Goal: Task Accomplishment & Management: Manage account settings

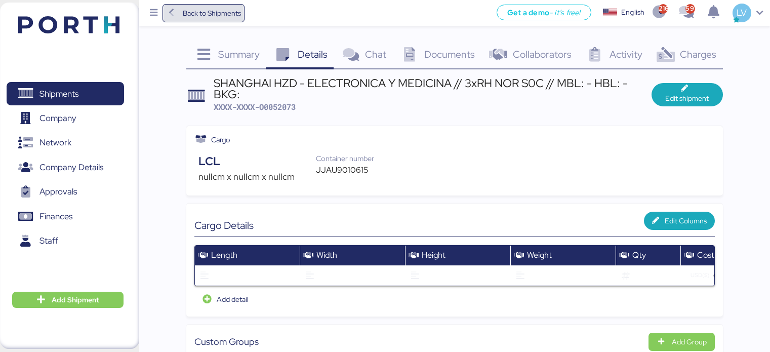
scroll to position [952, 0]
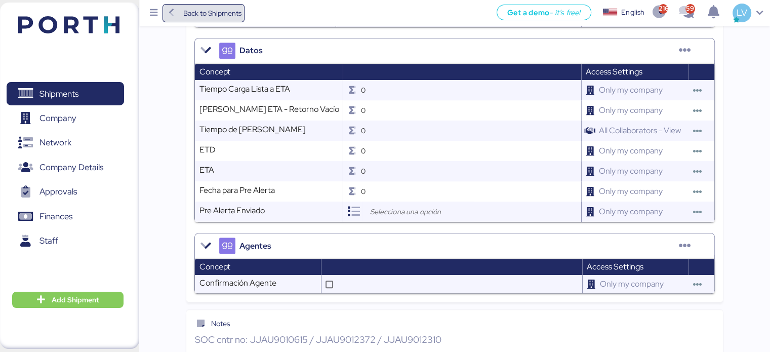
drag, startPoint x: 0, startPoint y: 0, endPoint x: 212, endPoint y: 17, distance: 212.9
click at [212, 17] on span "Back to Shipments" at bounding box center [212, 13] width 58 height 12
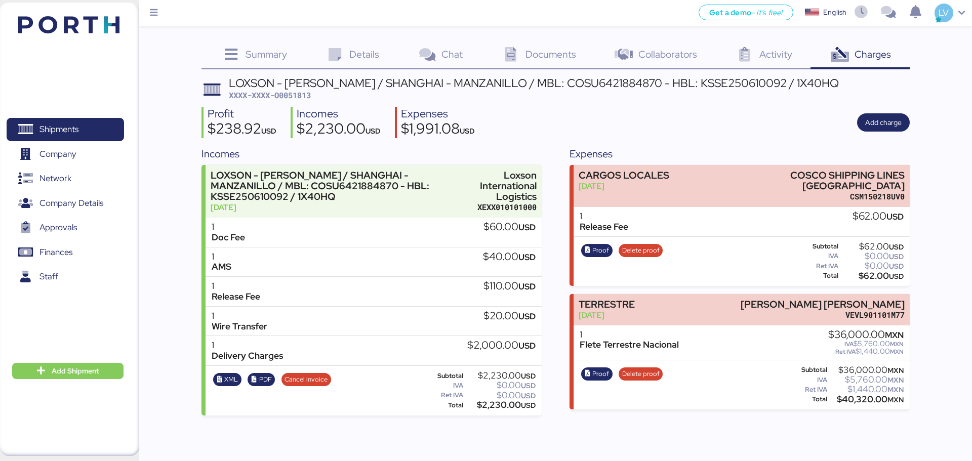
click at [110, 30] on img at bounding box center [68, 24] width 101 height 17
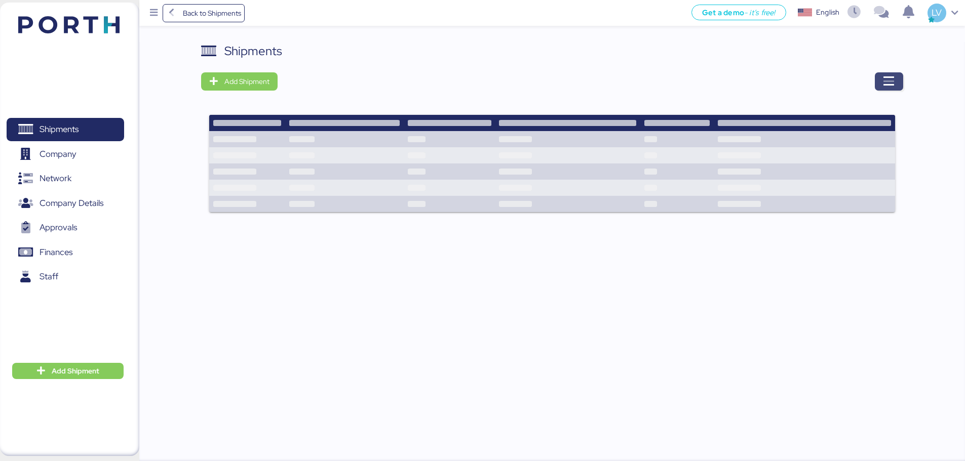
click at [877, 78] on span "button" at bounding box center [888, 81] width 28 height 18
click at [899, 73] on span "button" at bounding box center [888, 81] width 28 height 18
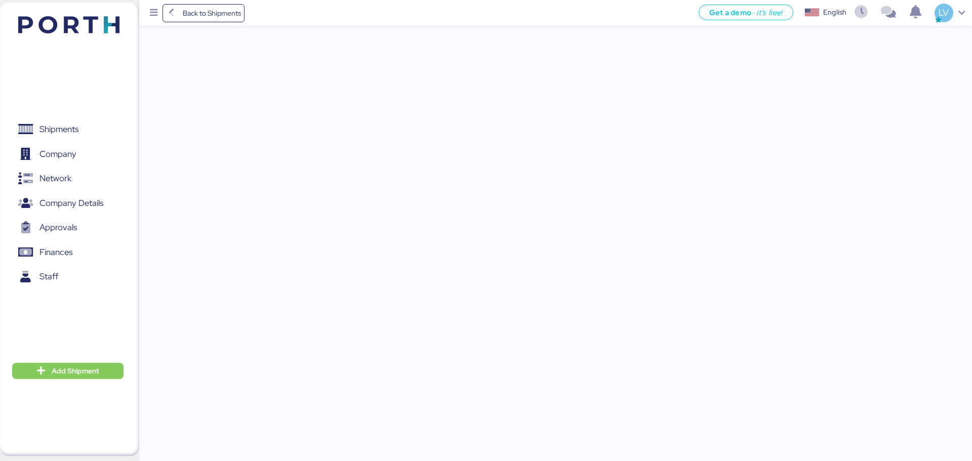
click at [899, 73] on div "Back to Shipments Get a demo - it’s free! Get a demo English Inglés English LV …" at bounding box center [486, 230] width 972 height 461
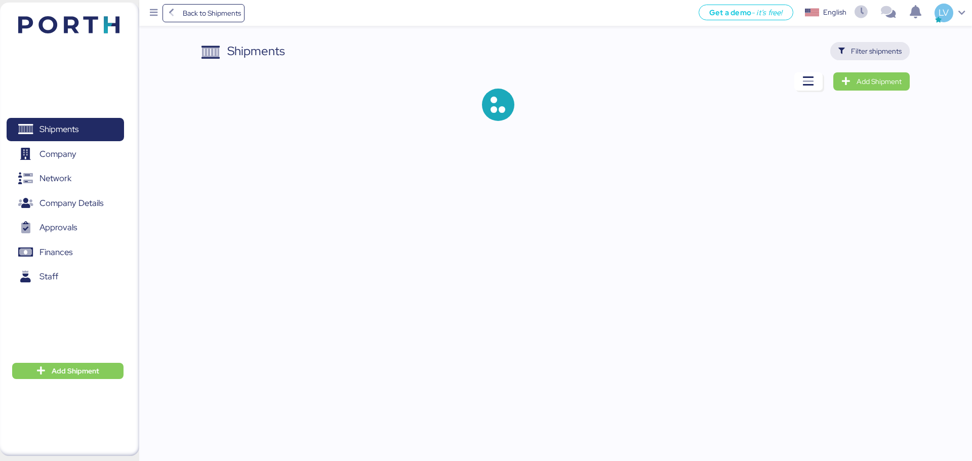
click at [886, 52] on span "Filter shipments" at bounding box center [876, 51] width 51 height 12
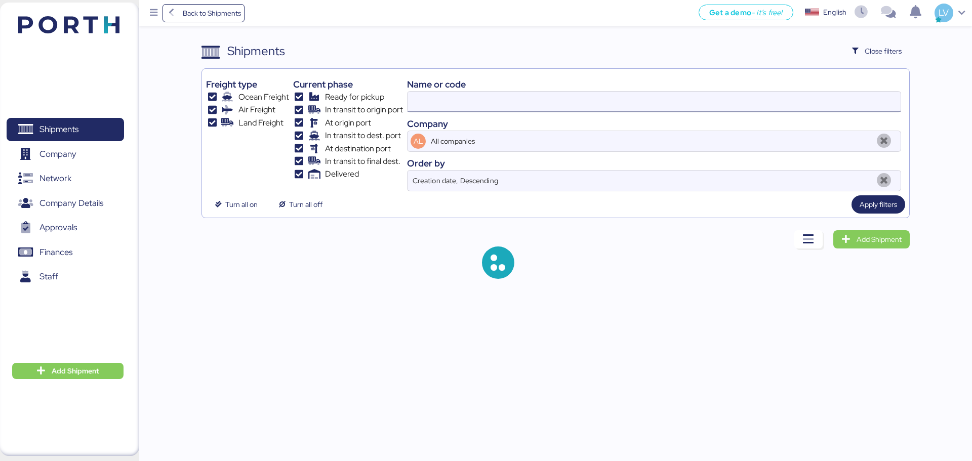
click at [778, 111] on input at bounding box center [654, 102] width 493 height 20
click at [779, 111] on input "COSU6427747570" at bounding box center [654, 102] width 493 height 20
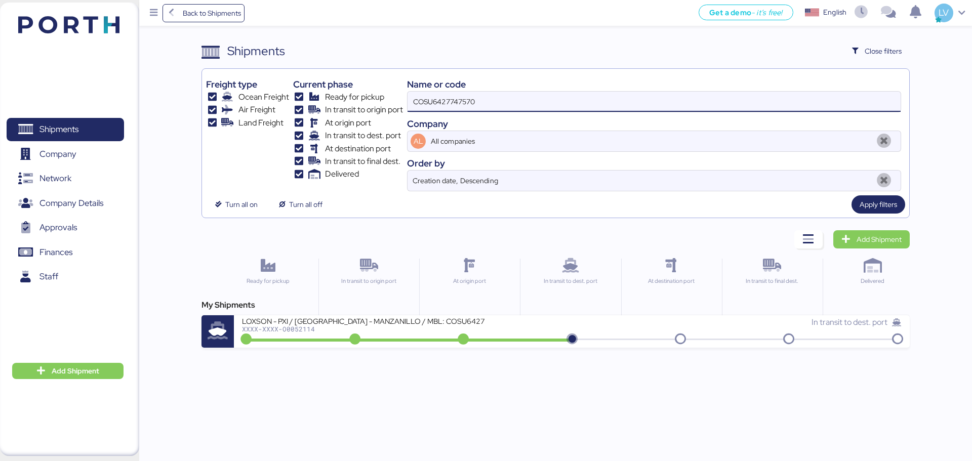
paste input "O0051983"
type input "O0051983"
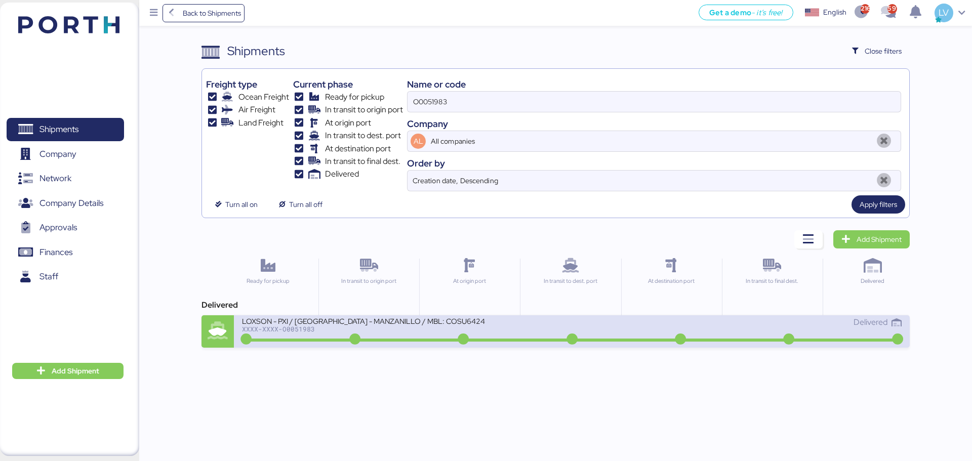
click at [718, 323] on div "Delivered" at bounding box center [737, 322] width 330 height 12
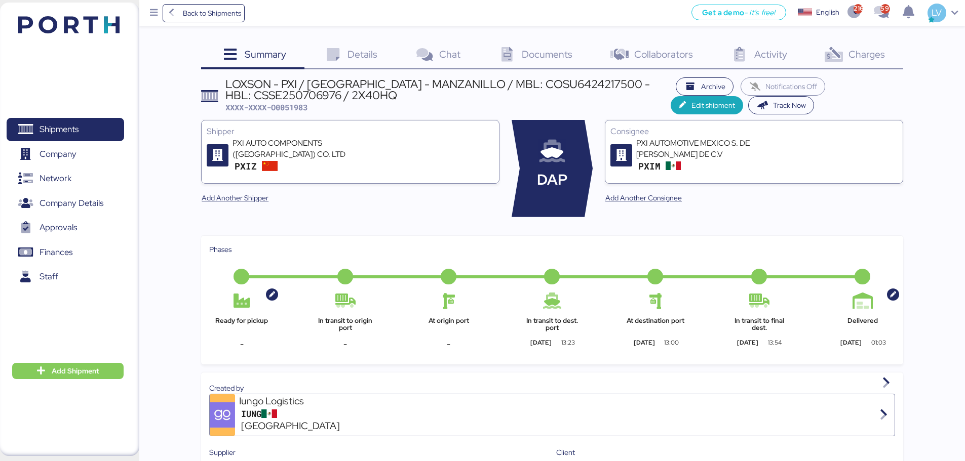
click at [846, 46] on div "Charges 0" at bounding box center [854, 55] width 98 height 27
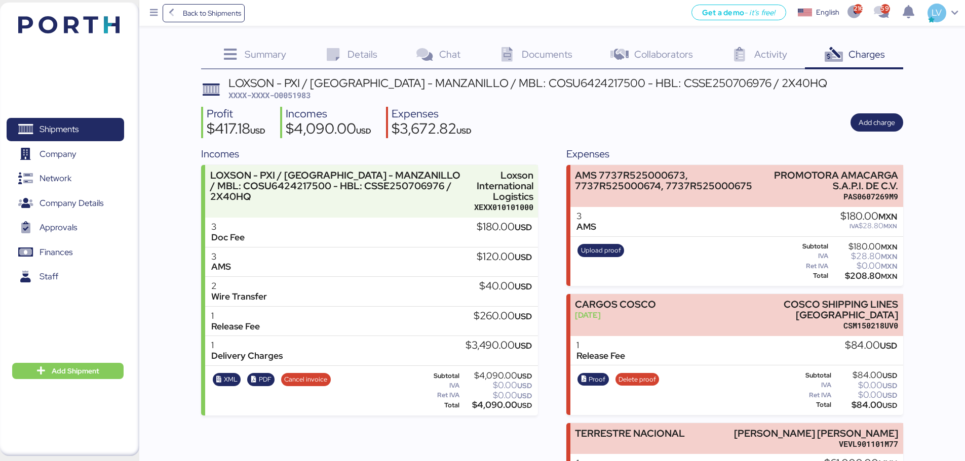
click at [902, 127] on div "Add charge" at bounding box center [876, 122] width 53 height 18
click at [883, 122] on span "Add charge" at bounding box center [876, 122] width 36 height 12
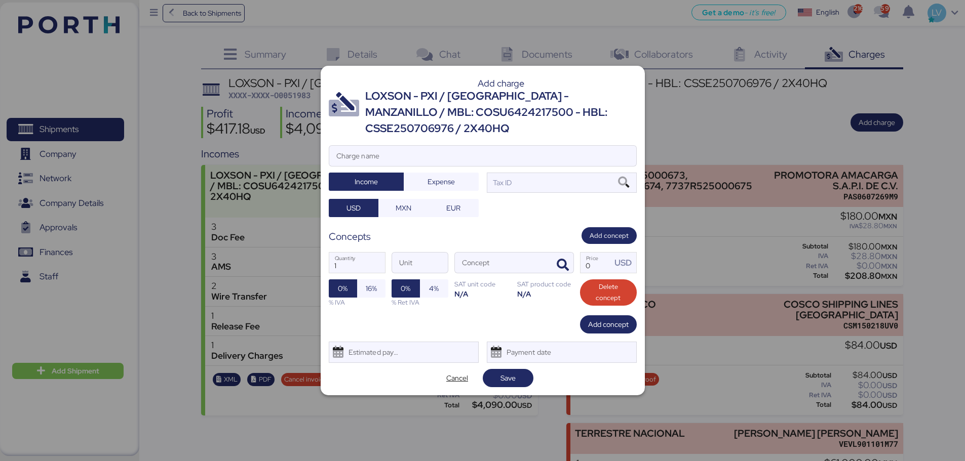
click at [541, 130] on div "LOXSON - PXI / SHANGHAI - MANZANILLO / MBL: COSU6424217500 - HBL: CSSE250706976…" at bounding box center [500, 112] width 271 height 49
click at [535, 146] on input "Charge name" at bounding box center [482, 156] width 307 height 20
paste input "O0051983"
click at [439, 165] on input "O0051983" at bounding box center [482, 156] width 307 height 20
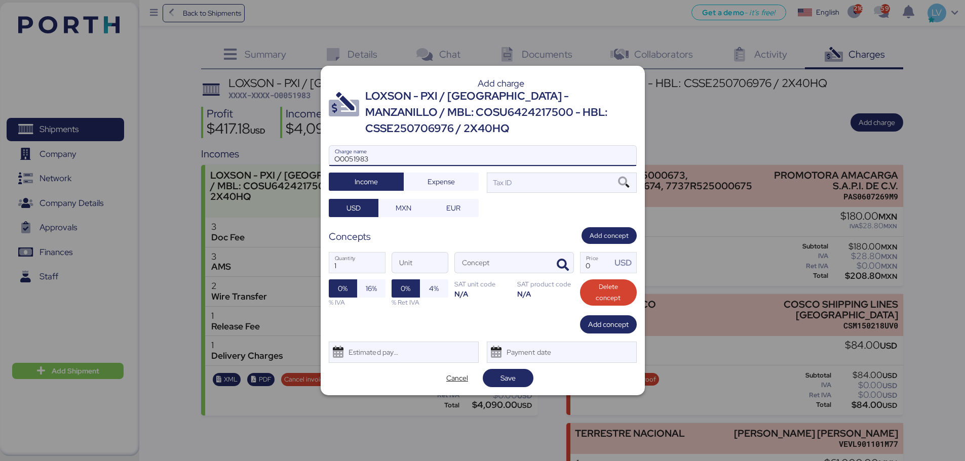
click at [439, 165] on input "O0051983" at bounding box center [482, 156] width 307 height 20
type input "O0051983"
click at [466, 380] on span "Cancel" at bounding box center [457, 378] width 22 height 12
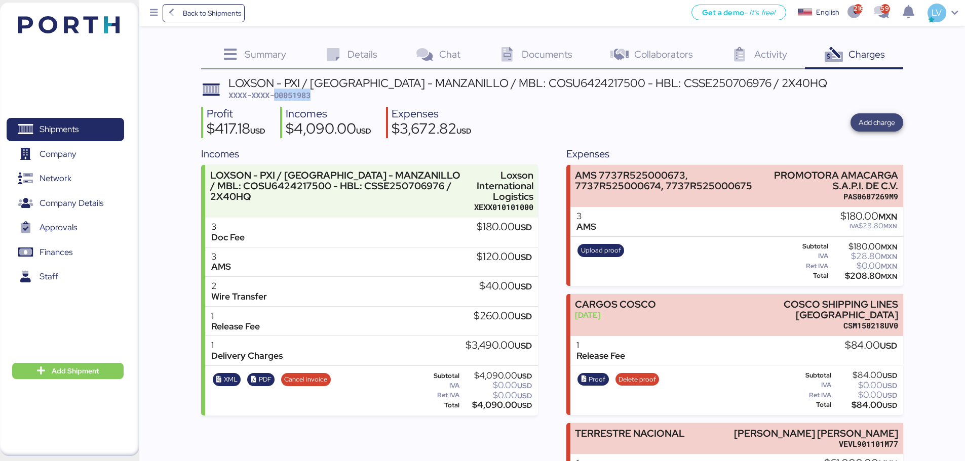
click at [876, 124] on span "Add charge" at bounding box center [876, 122] width 36 height 12
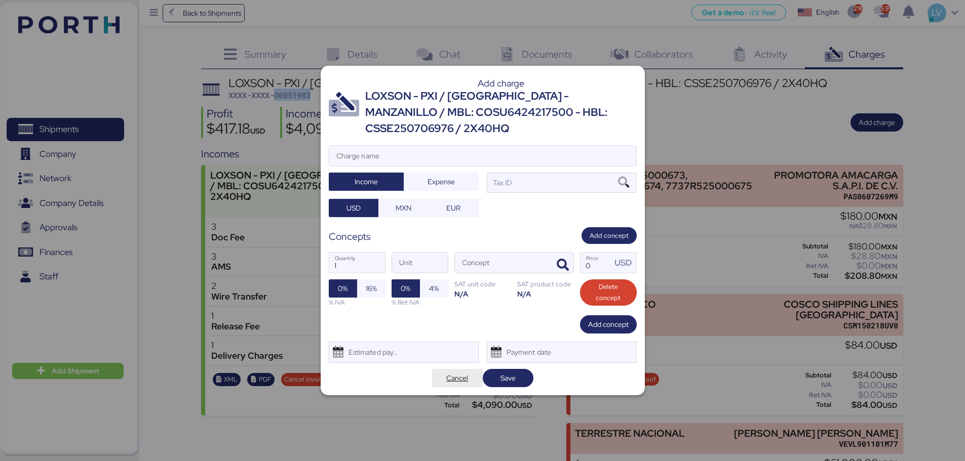
click at [478, 375] on span "Cancel" at bounding box center [457, 378] width 51 height 18
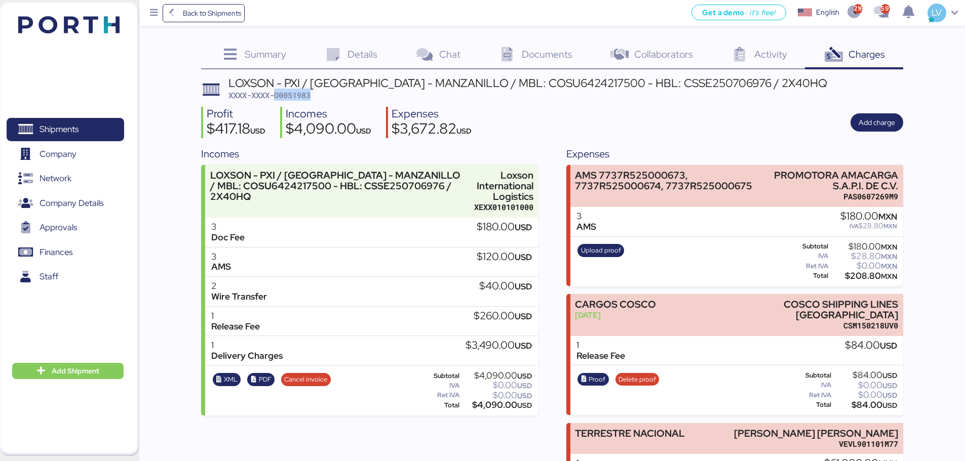
scroll to position [104, 0]
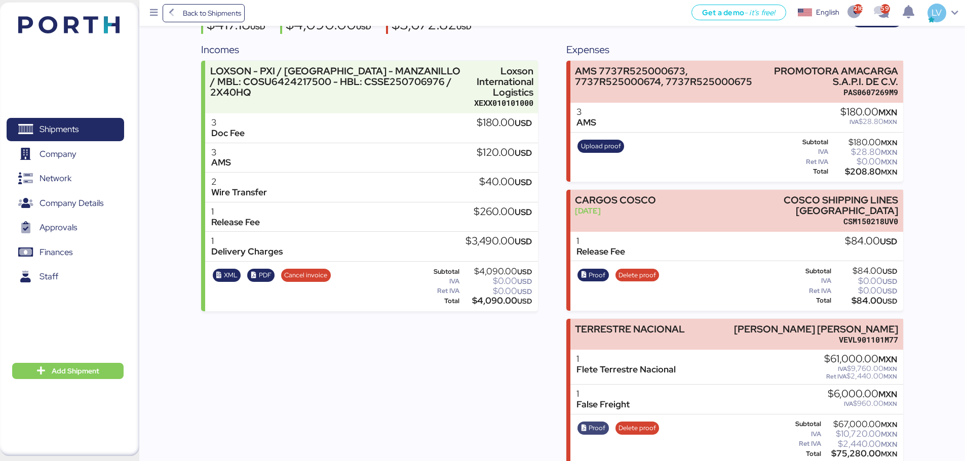
click at [586, 423] on span "Proof" at bounding box center [593, 428] width 25 height 11
click at [113, 32] on img at bounding box center [68, 24] width 101 height 17
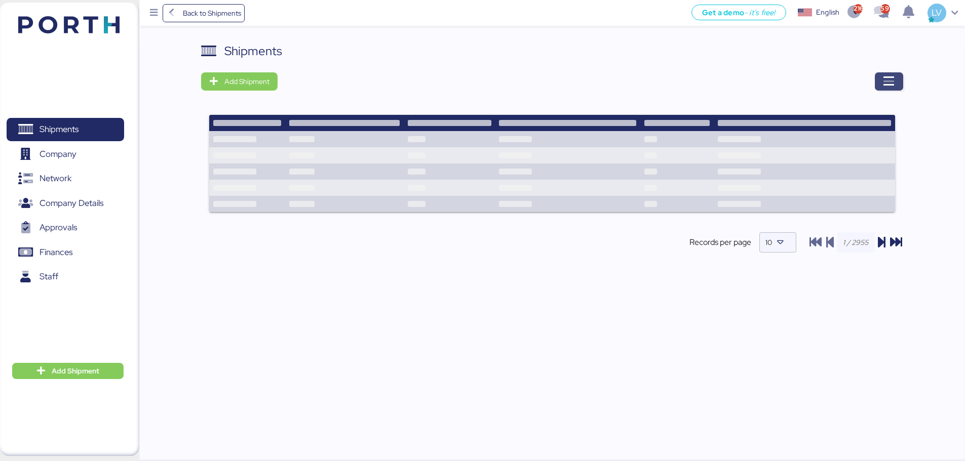
click at [894, 82] on icon "button" at bounding box center [889, 81] width 12 height 12
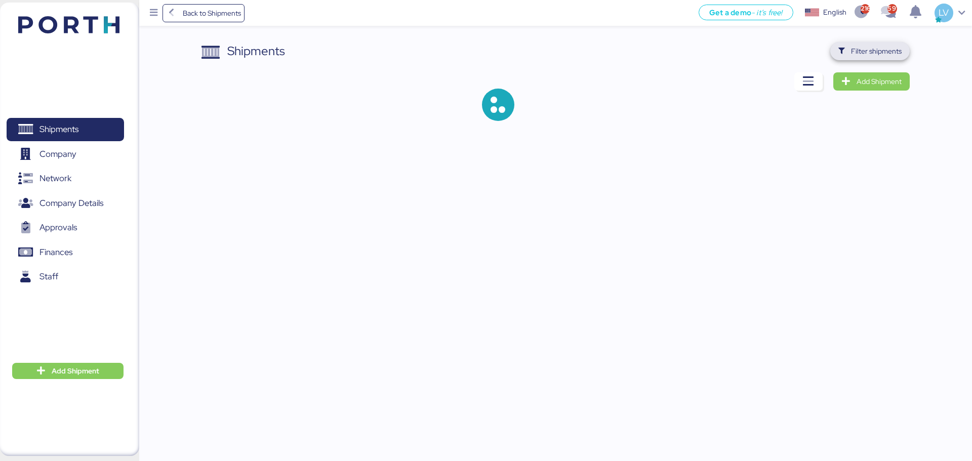
click at [889, 59] on span "Filter shipments" at bounding box center [869, 51] width 79 height 18
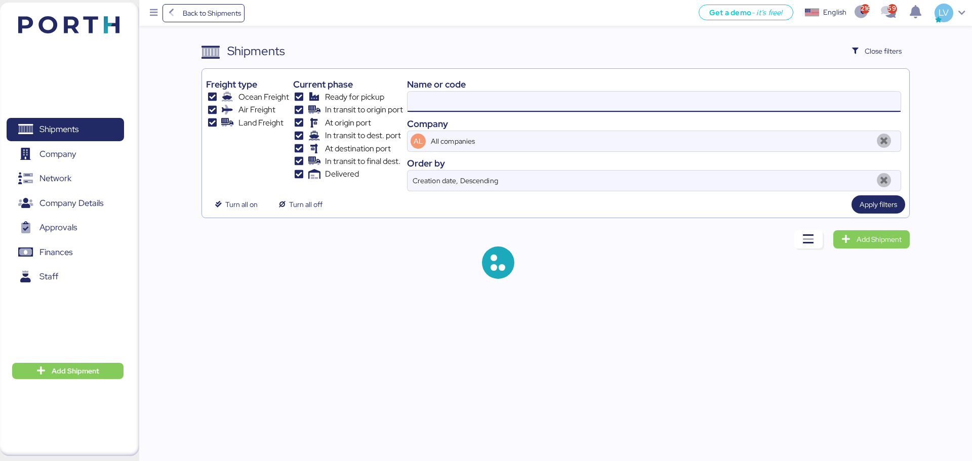
click at [824, 106] on input at bounding box center [654, 102] width 493 height 20
click at [825, 109] on input at bounding box center [654, 102] width 493 height 20
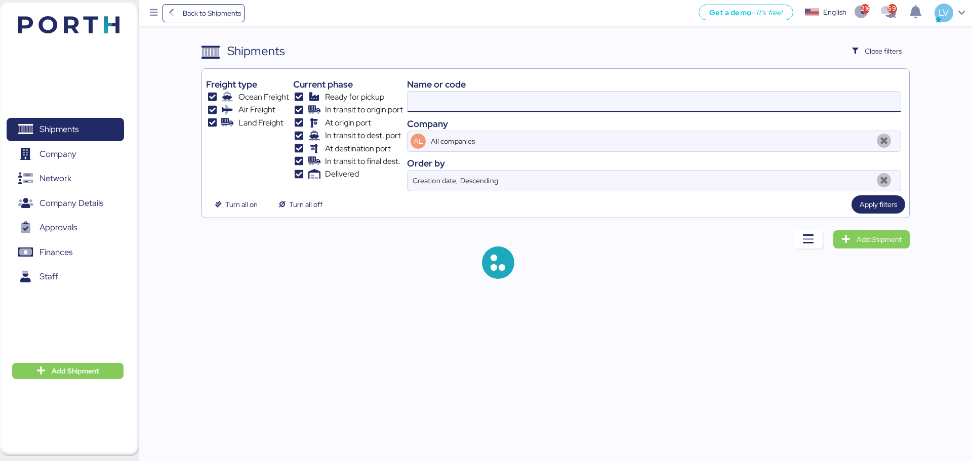
click at [825, 109] on input at bounding box center [654, 102] width 493 height 20
click at [825, 109] on input "O0051983" at bounding box center [654, 102] width 493 height 20
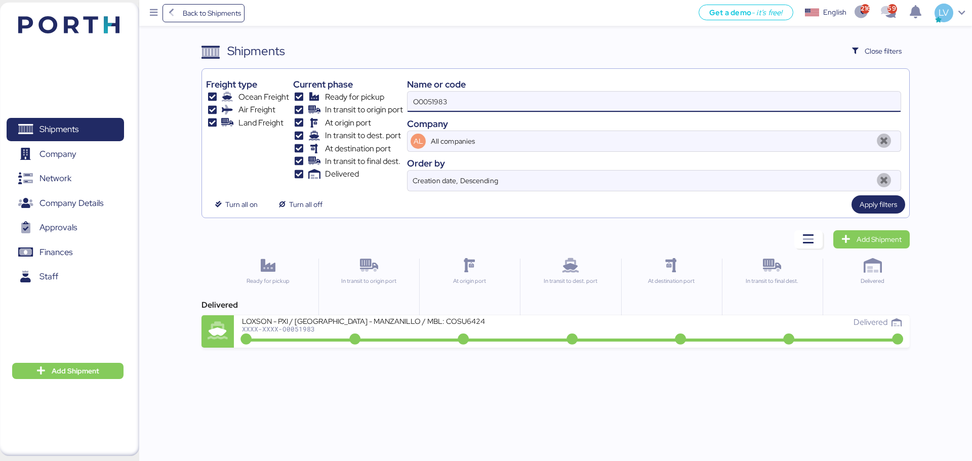
paste input "2008"
type input "O0052008"
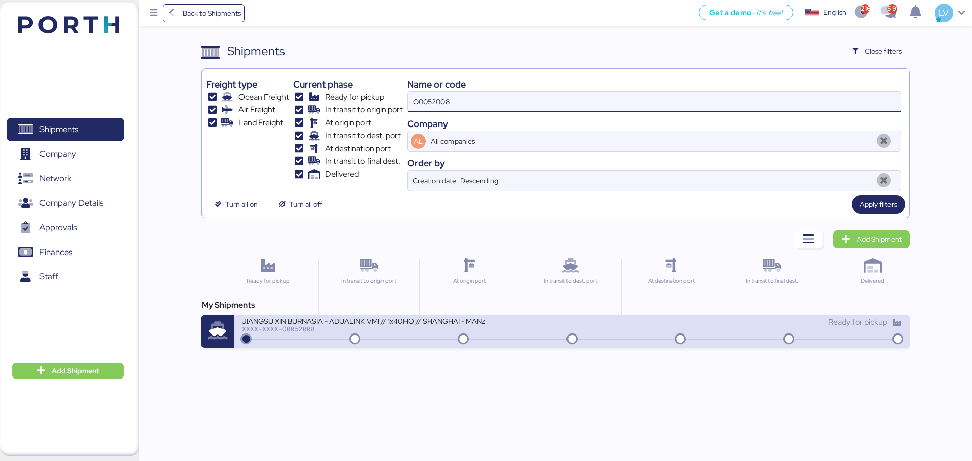
click at [558, 327] on div "JIANGSU XIN BURNASIA - ADUALINK VMI // 1x40HQ // SHANGHAI - MANZANILLO / HBL: B…" at bounding box center [407, 327] width 330 height 22
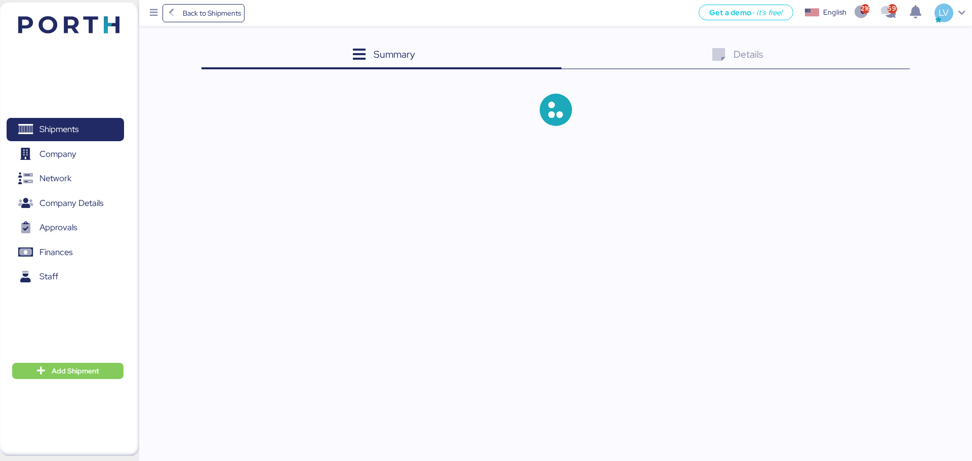
click at [863, 48] on div "Details 0" at bounding box center [736, 55] width 348 height 27
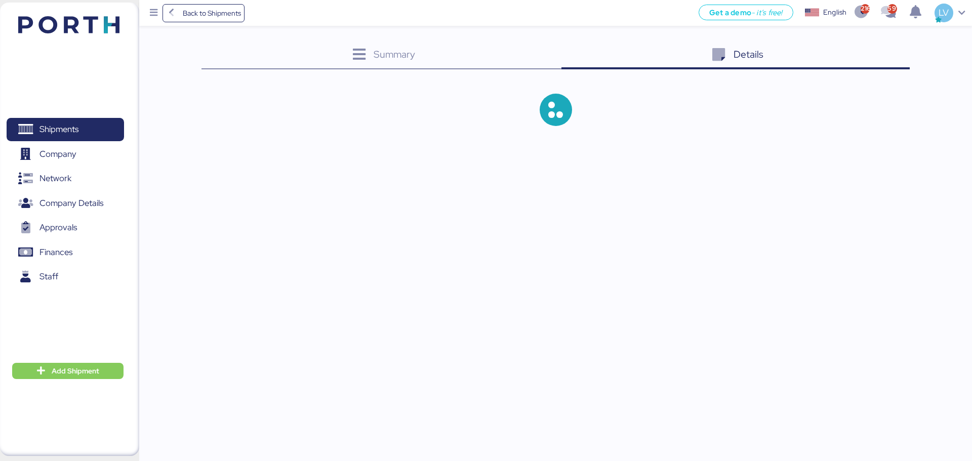
click at [863, 48] on div "Details 0" at bounding box center [736, 55] width 348 height 27
click at [864, 51] on div "Details 0" at bounding box center [736, 55] width 348 height 27
click at [865, 51] on div "Details 0" at bounding box center [736, 55] width 348 height 27
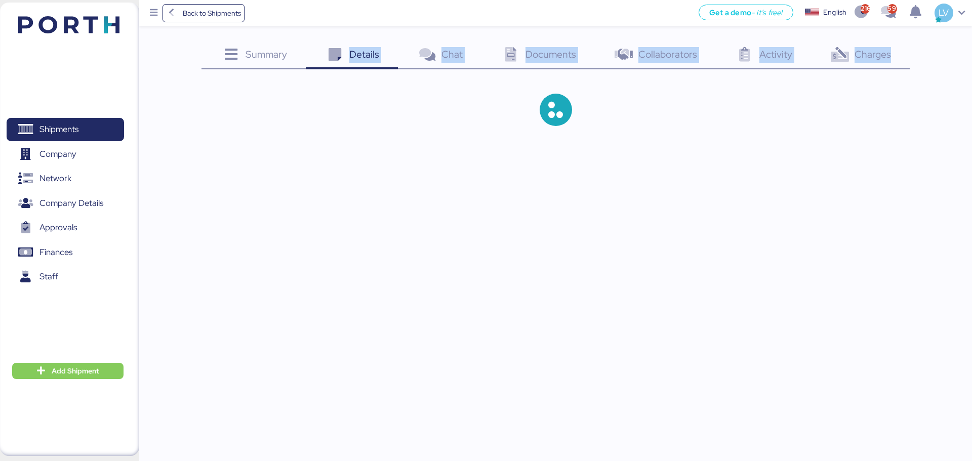
click at [864, 56] on span "Charges" at bounding box center [873, 54] width 36 height 13
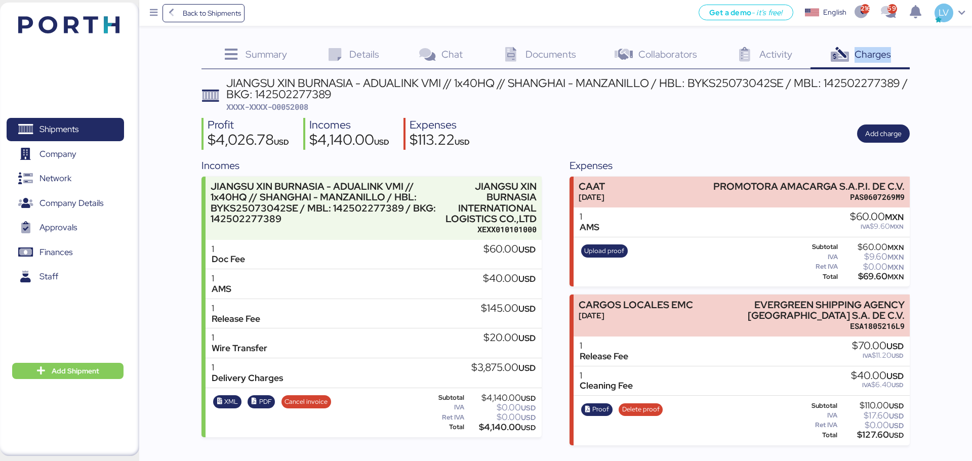
click at [864, 56] on span "Charges" at bounding box center [873, 54] width 36 height 13
click at [881, 127] on span "Add charge" at bounding box center [883, 134] width 36 height 14
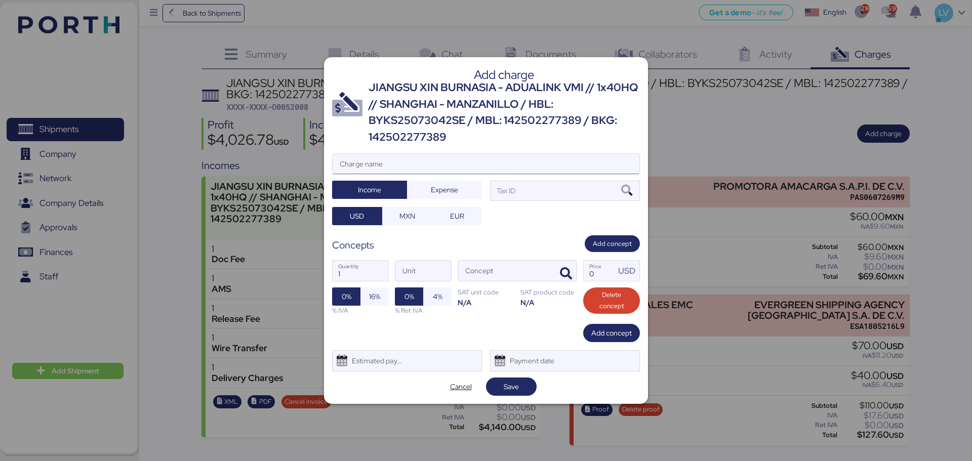
click at [490, 161] on input "Charge name" at bounding box center [486, 164] width 307 height 20
type input "terrestre"
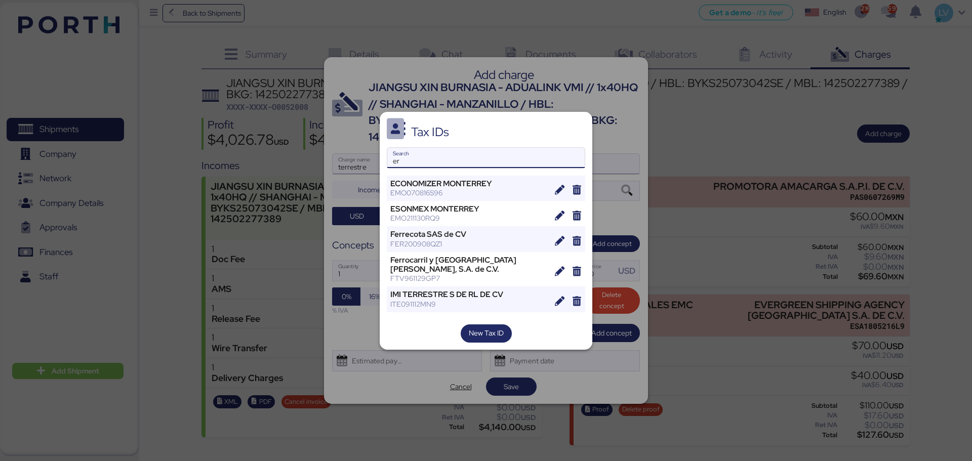
type input "e"
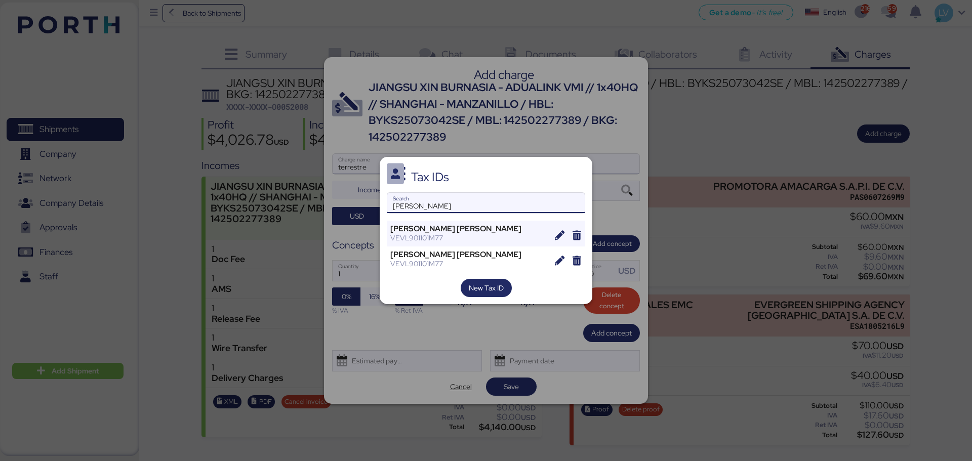
type input "luis edu"
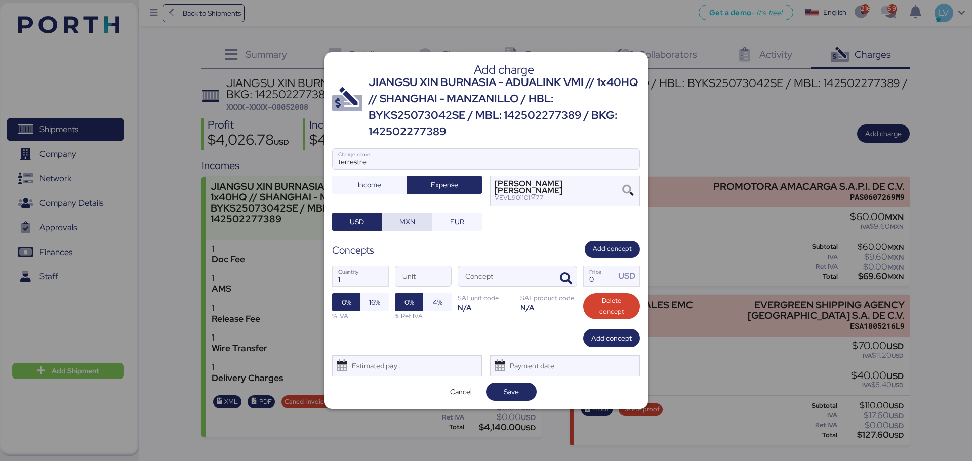
click at [405, 224] on span "MXN" at bounding box center [408, 222] width 16 height 12
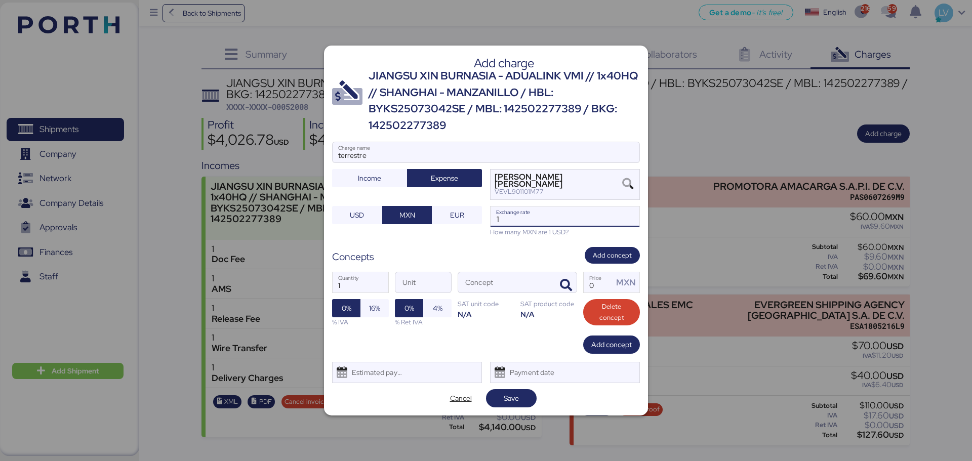
click at [509, 219] on input "1" at bounding box center [565, 217] width 149 height 20
paste input "0052008"
type input "5"
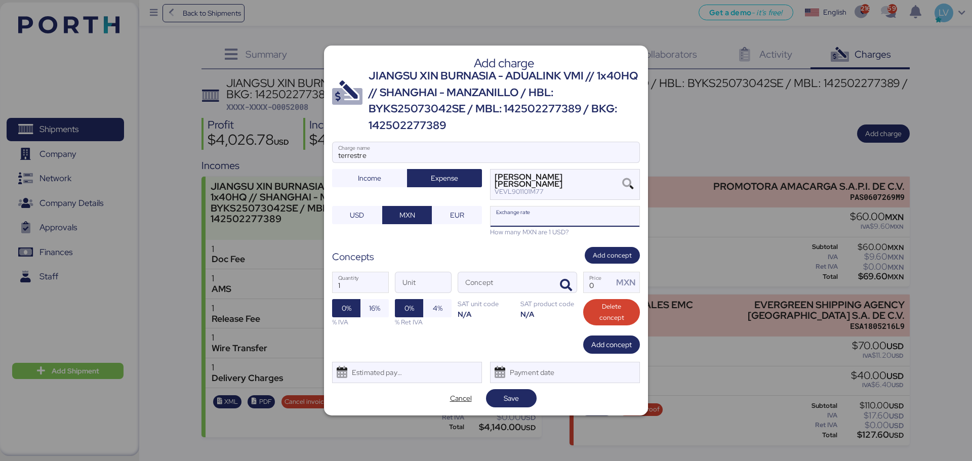
paste input "18.7194"
type input "18.7194"
click at [563, 277] on span "button" at bounding box center [565, 285] width 21 height 21
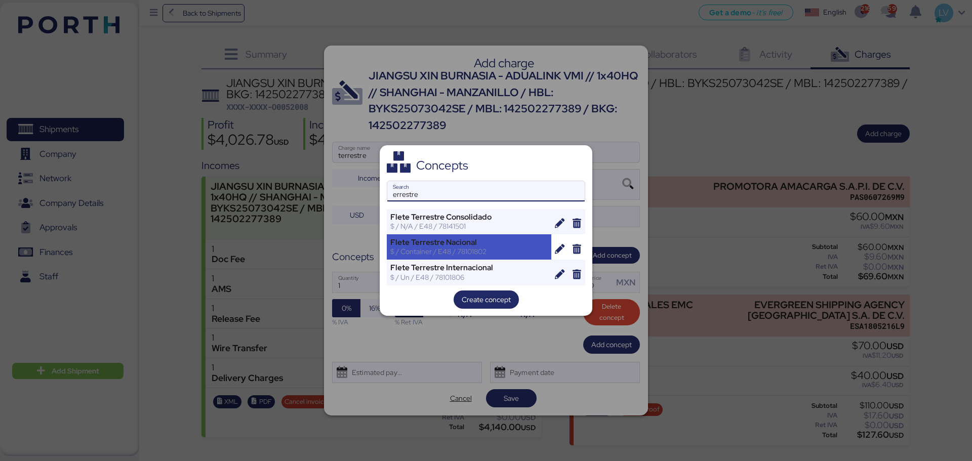
type input "errestre"
click at [537, 250] on div "$ / Container / E48 / 78101802" at bounding box center [468, 251] width 157 height 9
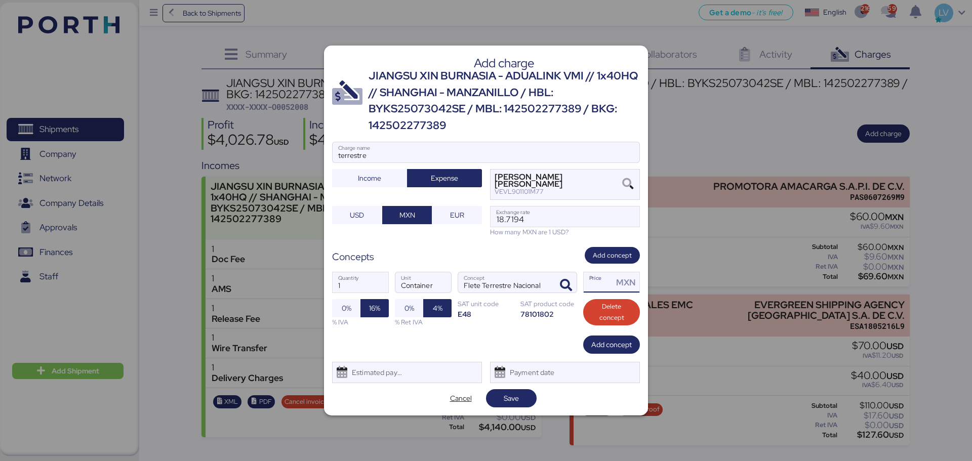
click at [600, 288] on input "Price MXN" at bounding box center [598, 282] width 29 height 20
type input "0"
click at [604, 276] on input "Price MXN" at bounding box center [598, 282] width 29 height 20
type input "45500"
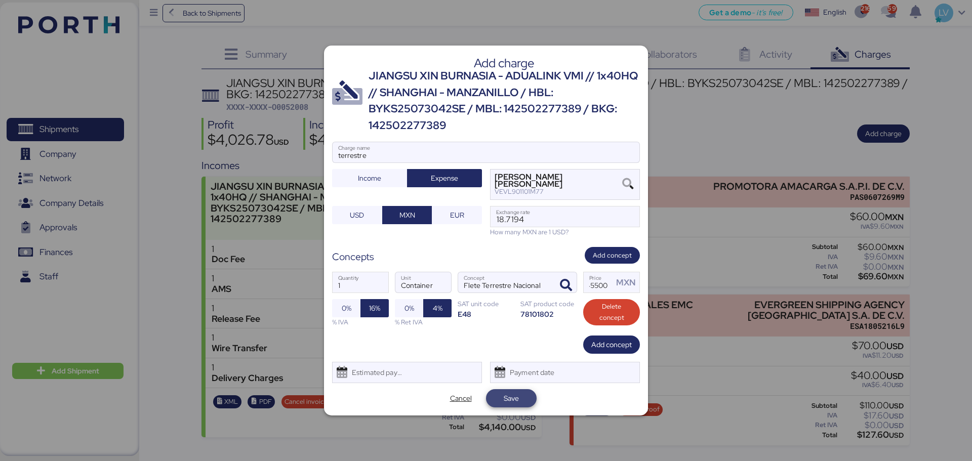
click at [513, 401] on span "Save" at bounding box center [511, 398] width 15 height 12
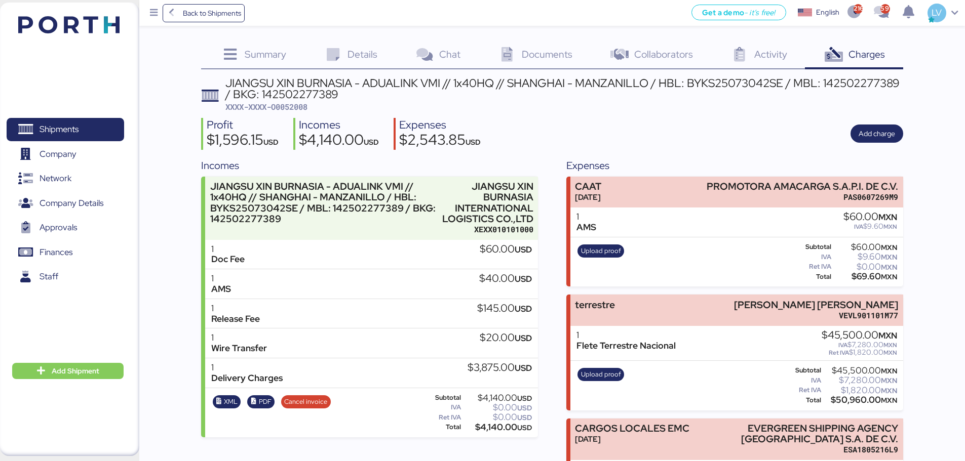
scroll to position [116, 0]
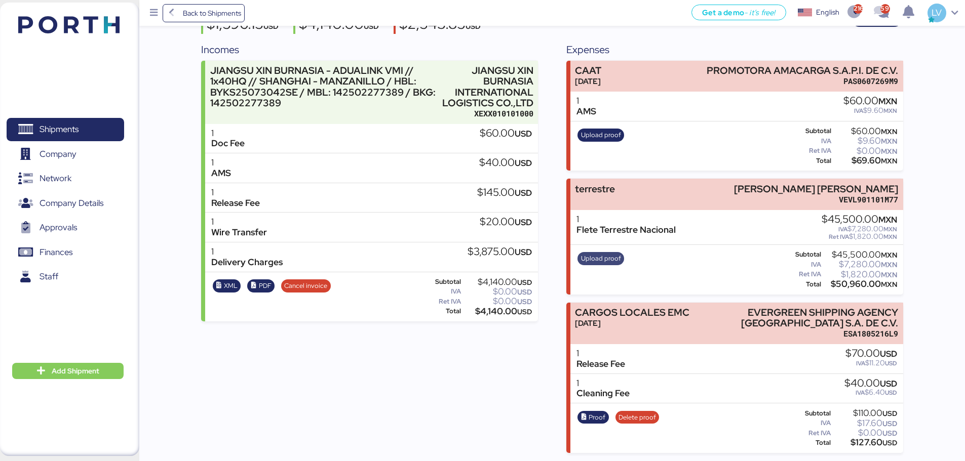
click at [603, 260] on span "Upload proof" at bounding box center [601, 258] width 40 height 11
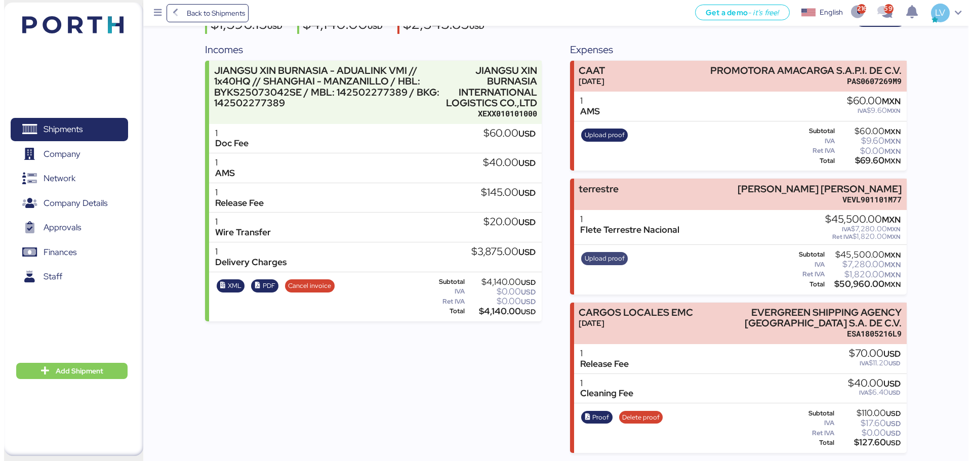
scroll to position [0, 0]
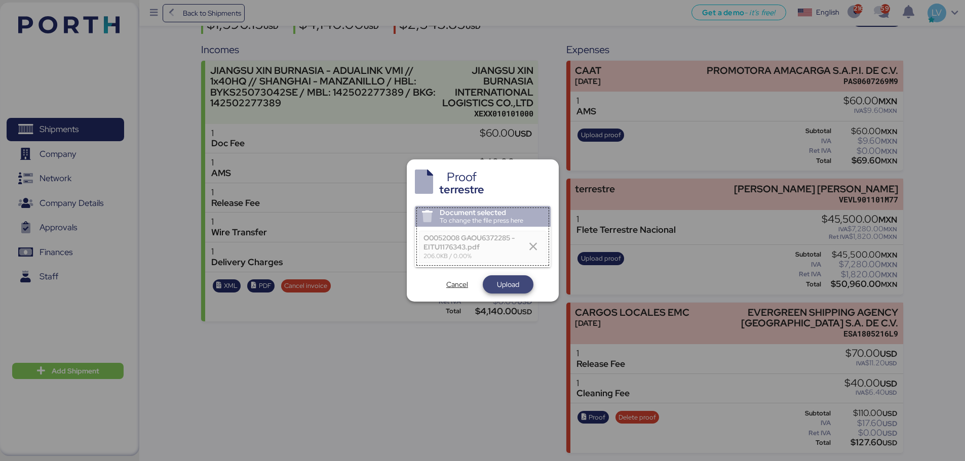
click at [509, 289] on span "Upload" at bounding box center [508, 285] width 22 height 12
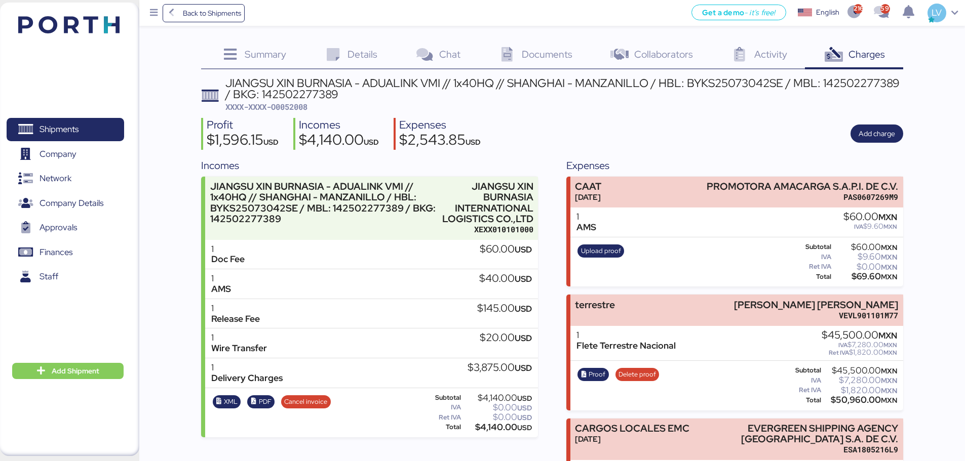
click at [283, 105] on span "XXXX-XXXX-O0052008" at bounding box center [266, 107] width 82 height 10
copy span "O0052008"
click at [195, 13] on span "Back to Shipments" at bounding box center [212, 13] width 58 height 12
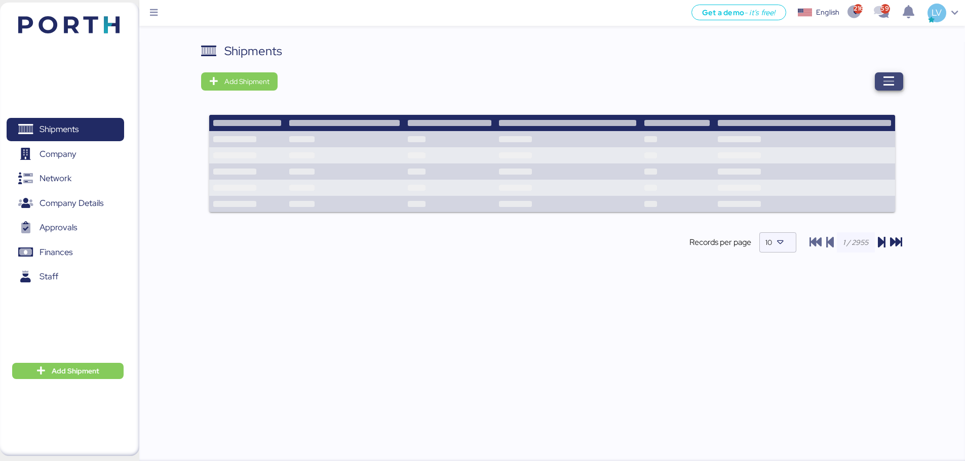
click at [893, 84] on icon "button" at bounding box center [889, 81] width 12 height 12
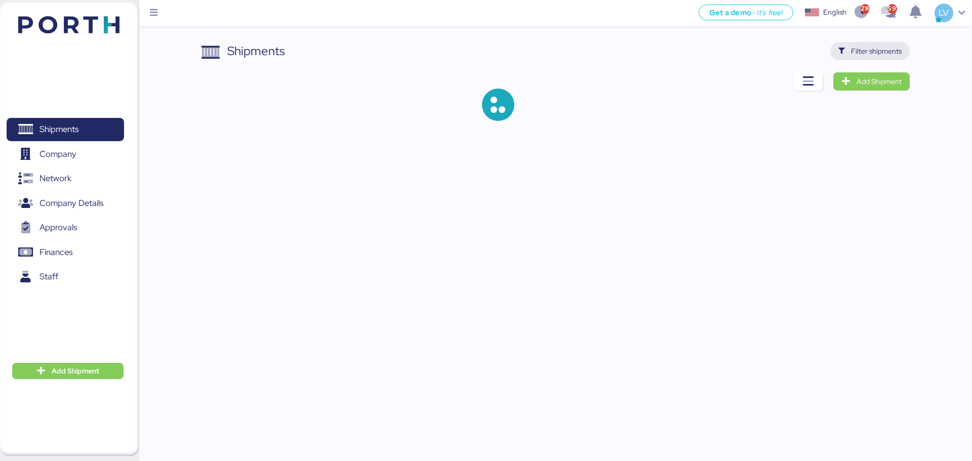
click at [871, 43] on span "Filter shipments" at bounding box center [869, 51] width 79 height 18
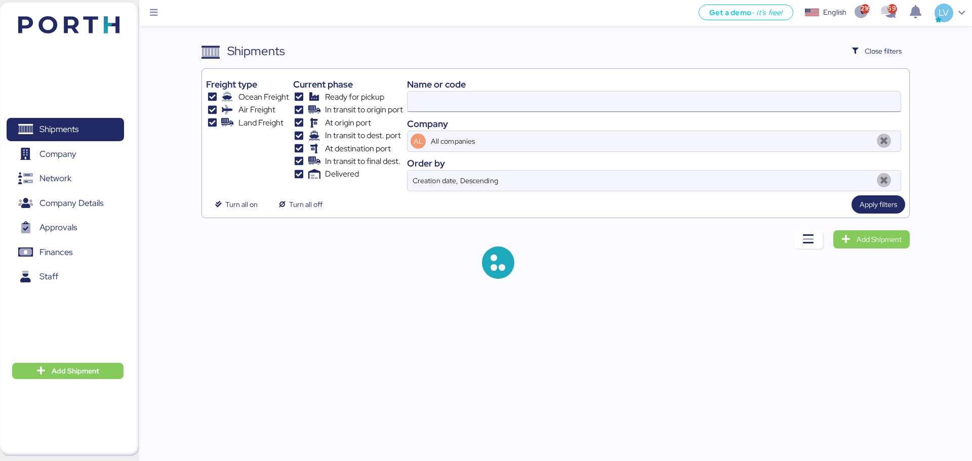
click at [782, 102] on input at bounding box center [654, 102] width 493 height 20
paste input "O0052008"
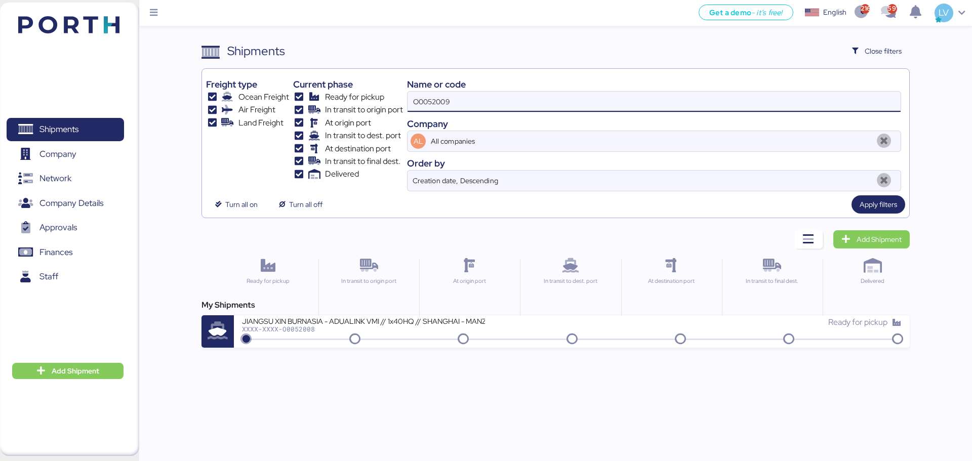
type input "O0052009"
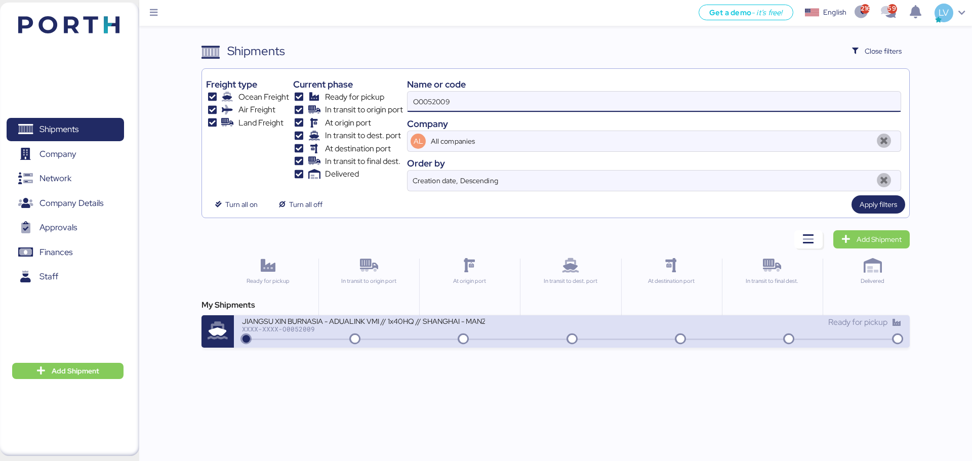
click at [475, 316] on div "JIANGSU XIN BURNASIA - ADUALINK VMI // 1x40HQ // SHANGHAI - MANZANILLO / HBL: B…" at bounding box center [571, 331] width 675 height 32
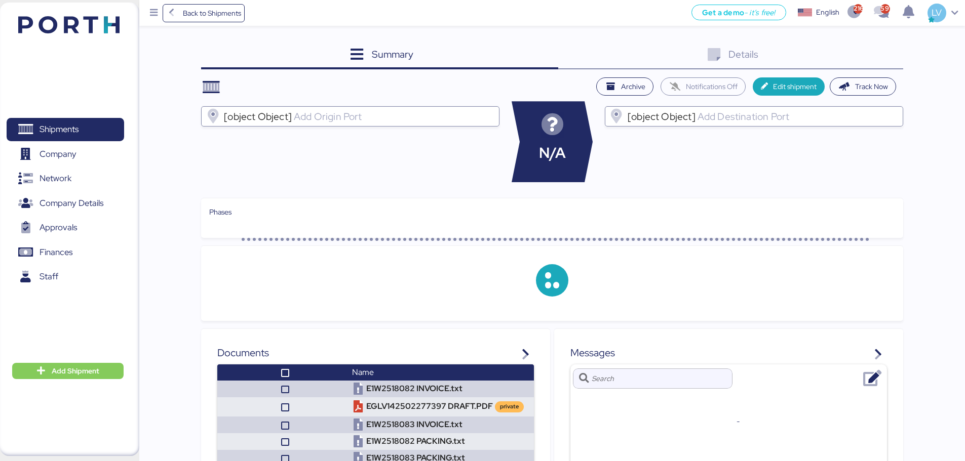
click at [900, 71] on div "Summary 0 Details 0 Archive Notifications Off Edit shipment Track Now [object O…" at bounding box center [552, 350] width 702 height 616
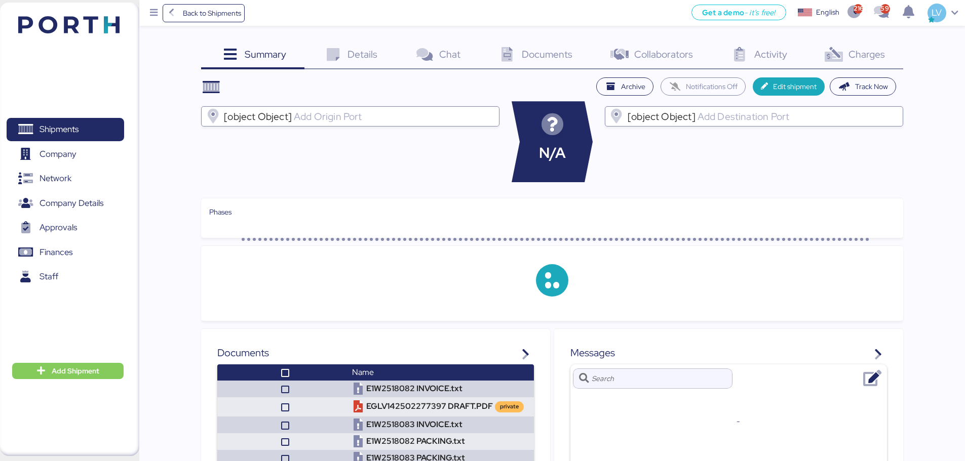
click at [890, 69] on div "Charges 0" at bounding box center [854, 55] width 98 height 27
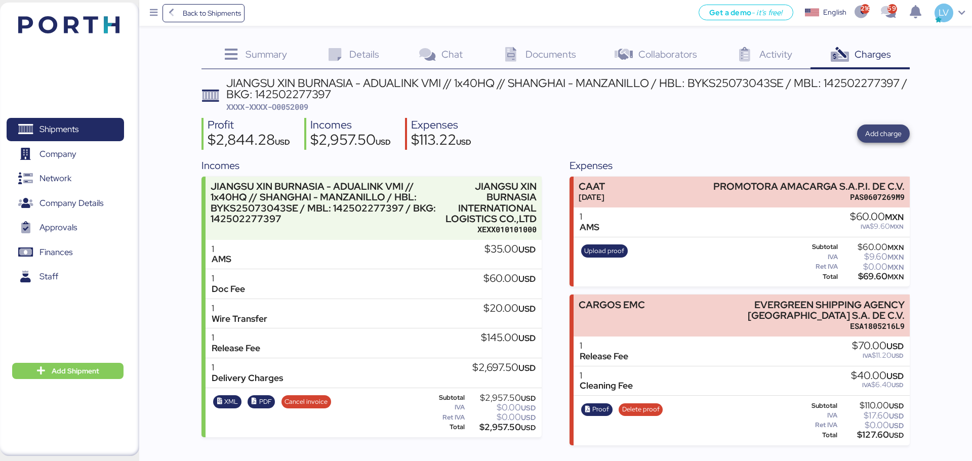
click at [877, 140] on span "Add charge" at bounding box center [883, 134] width 36 height 14
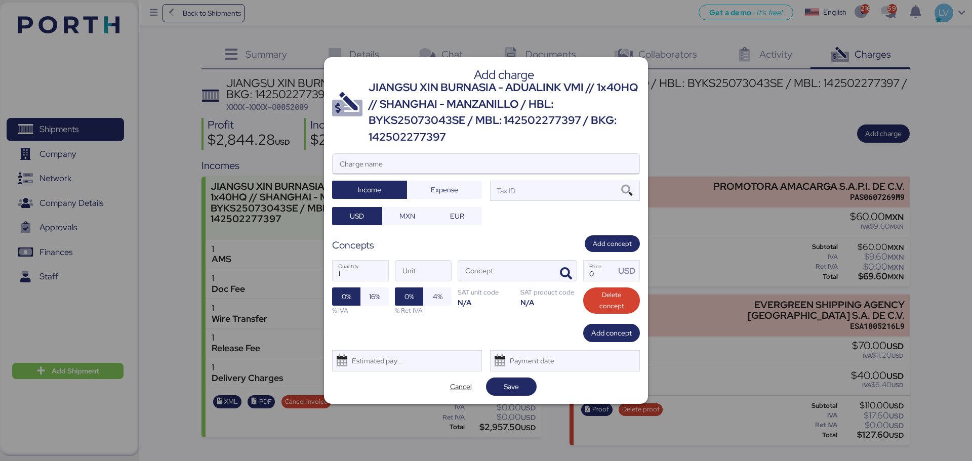
click at [443, 161] on input "Charge name" at bounding box center [486, 164] width 307 height 20
type input "terrestre"
click at [444, 186] on span "Expense" at bounding box center [444, 190] width 27 height 12
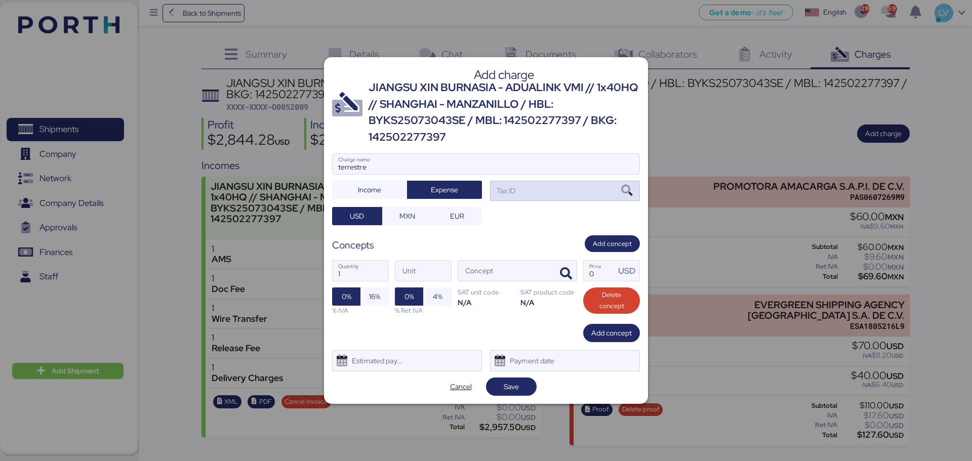
click at [546, 187] on div "Tax ID" at bounding box center [565, 191] width 150 height 20
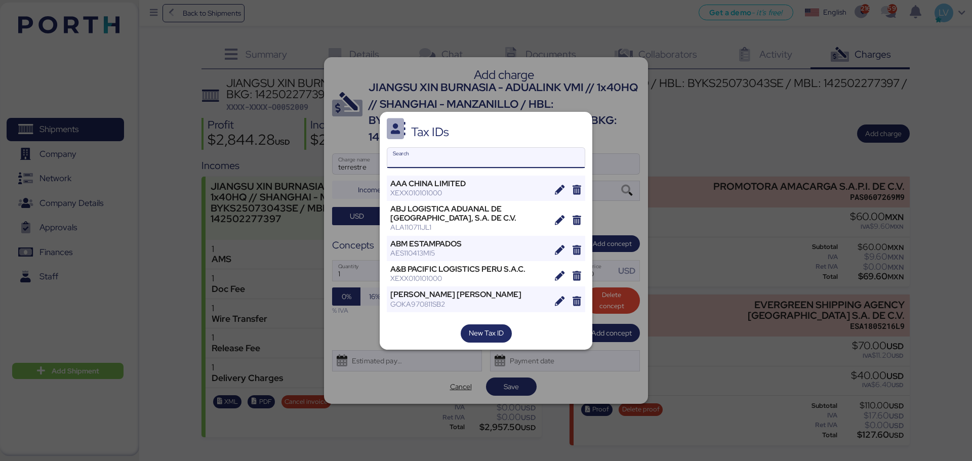
click at [446, 156] on input "Search" at bounding box center [485, 158] width 197 height 20
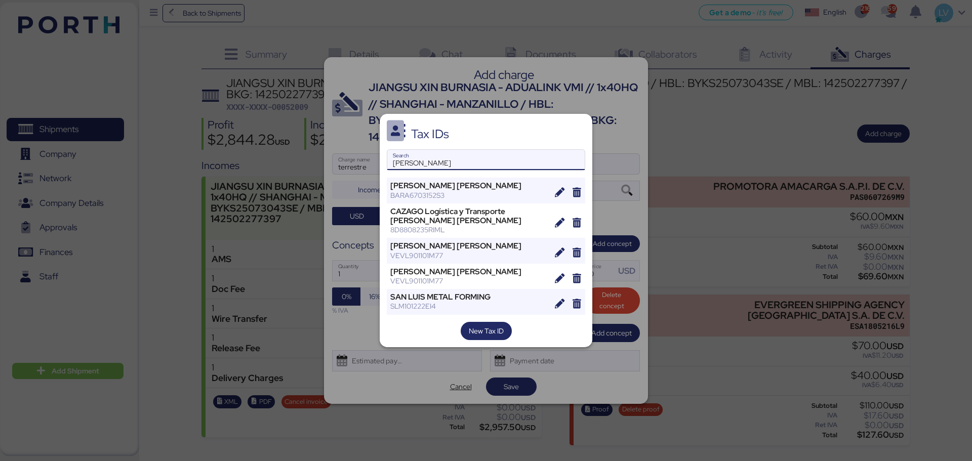
type input "luis"
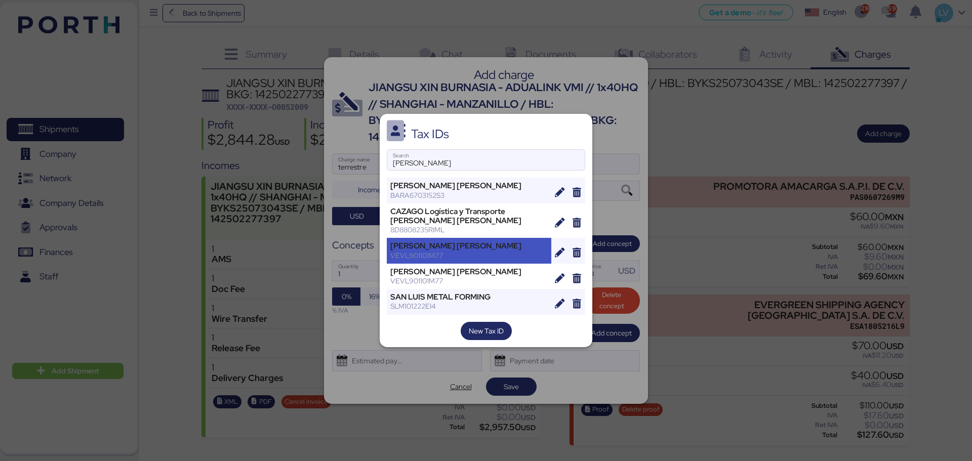
click at [459, 260] on div "LUIS EDUARDO VELASCO VERA VEVL901101M77" at bounding box center [469, 250] width 165 height 25
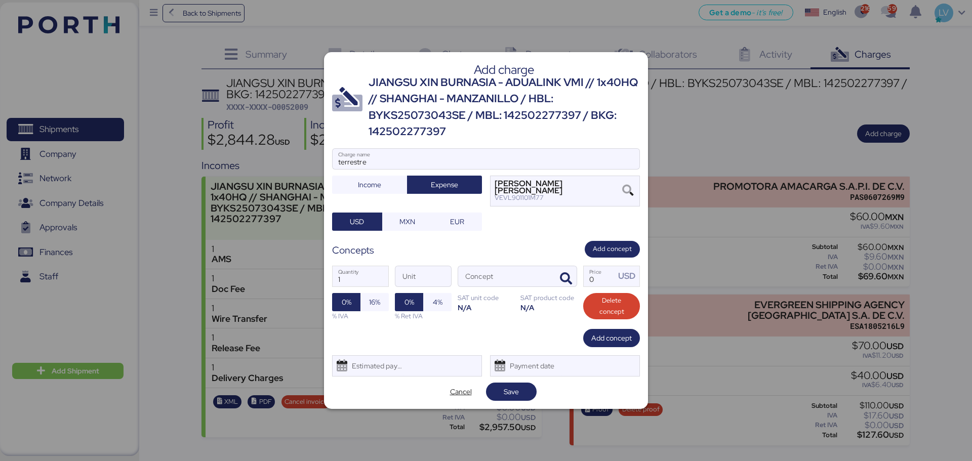
click at [409, 238] on div "Add charge JIANGSU XIN BURNASIA - ADUALINK VMI // 1x40HQ // SHANGHAI - MANZANIL…" at bounding box center [486, 230] width 324 height 357
click at [409, 235] on div "Add charge JIANGSU XIN BURNASIA - ADUALINK VMI // 1x40HQ // SHANGHAI - MANZANIL…" at bounding box center [486, 230] width 324 height 357
click at [409, 229] on span "MXN" at bounding box center [407, 222] width 50 height 18
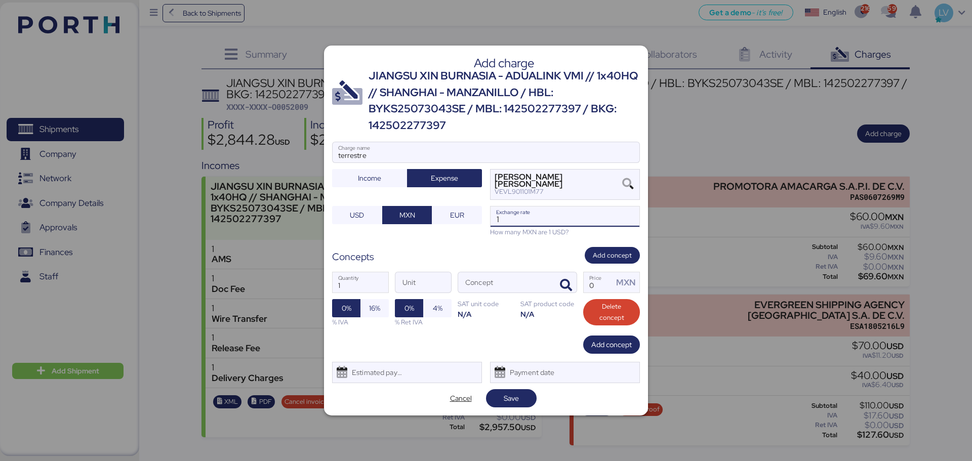
click at [565, 219] on input "1" at bounding box center [565, 217] width 149 height 20
paste input "8.7194"
type input "18.7194"
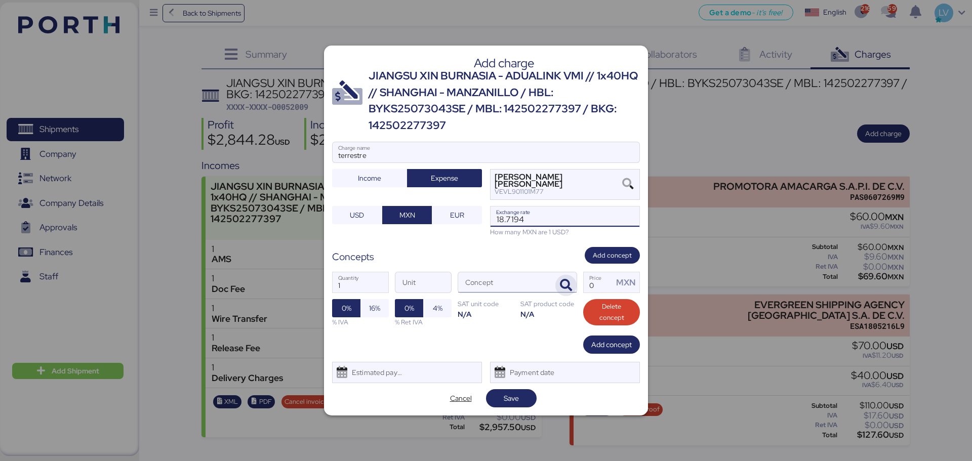
click at [571, 286] on icon "button" at bounding box center [566, 286] width 12 height 12
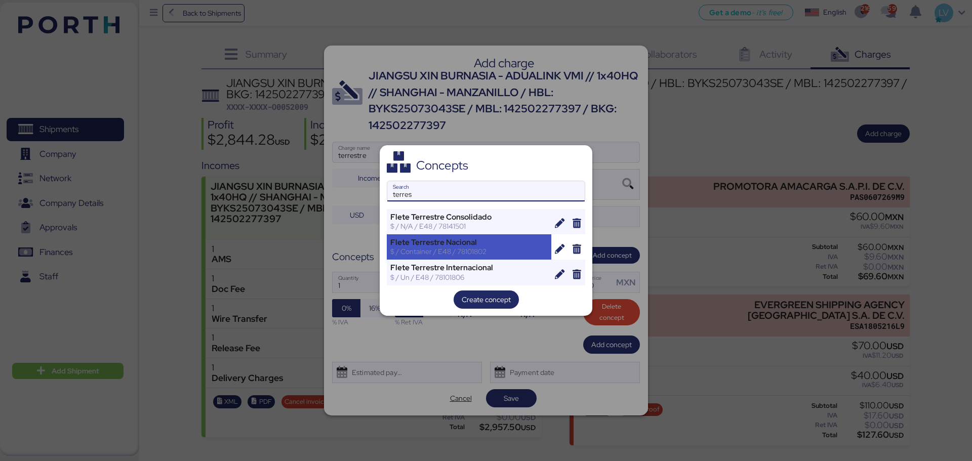
type input "terres"
click at [537, 246] on div "Flete Terrestre Nacional" at bounding box center [468, 242] width 157 height 9
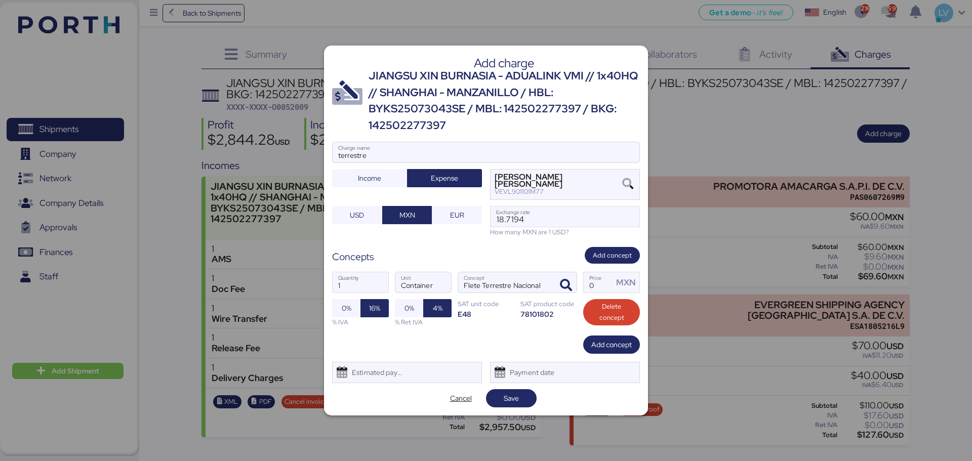
click at [617, 294] on div "1 Quantity Container Unit Flete Terrestre Nacional Concept 0 Price MXN 0% 16% %…" at bounding box center [486, 299] width 308 height 71
click at [591, 284] on input "Price MXN" at bounding box center [598, 282] width 29 height 20
type input "45500"
click at [510, 401] on span "Save" at bounding box center [511, 398] width 15 height 12
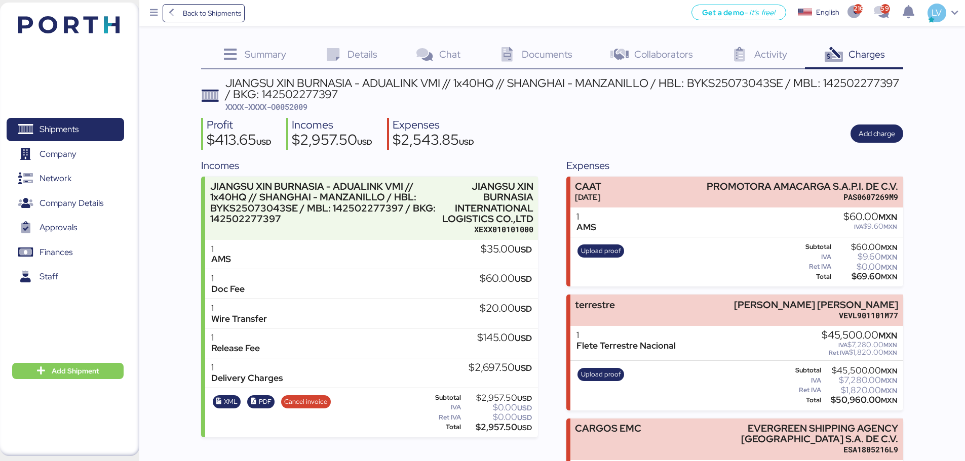
scroll to position [116, 0]
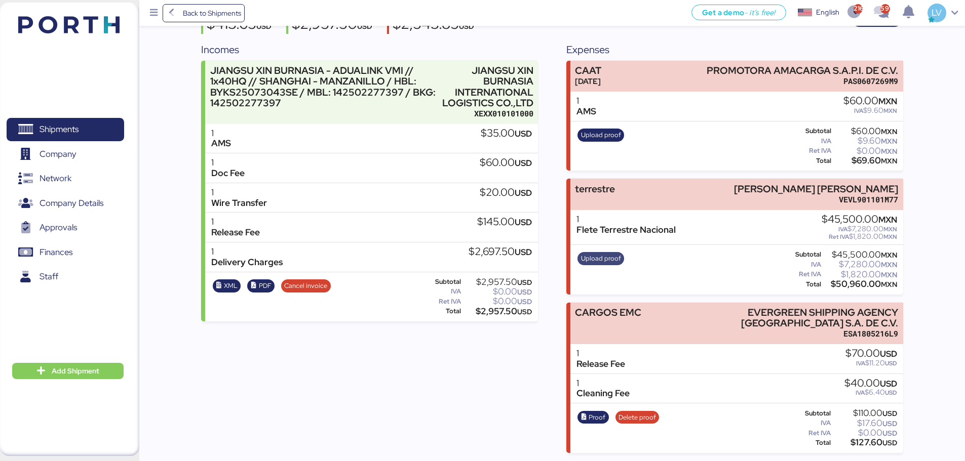
click at [594, 261] on span "Upload proof" at bounding box center [601, 258] width 40 height 11
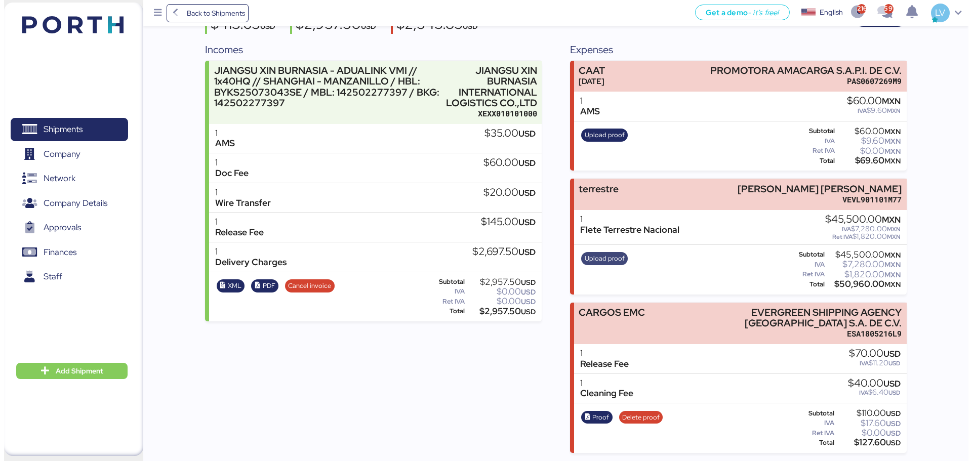
scroll to position [0, 0]
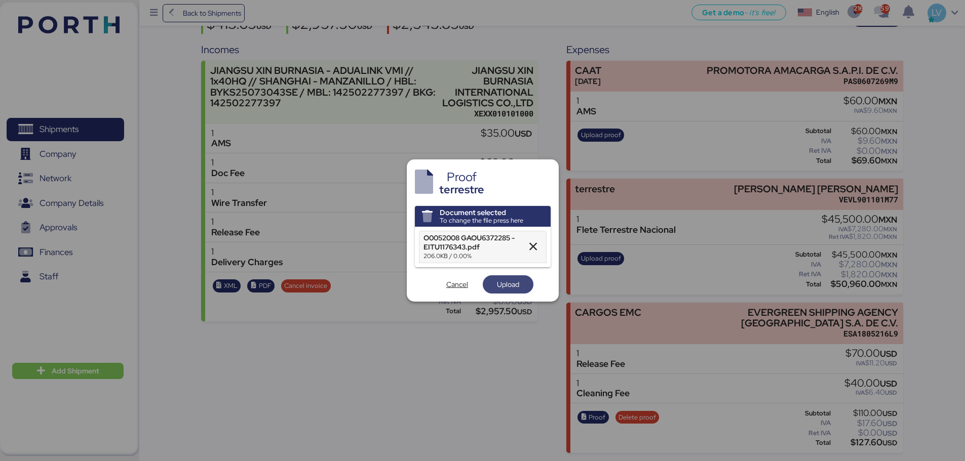
click at [516, 284] on span "Upload" at bounding box center [508, 285] width 22 height 12
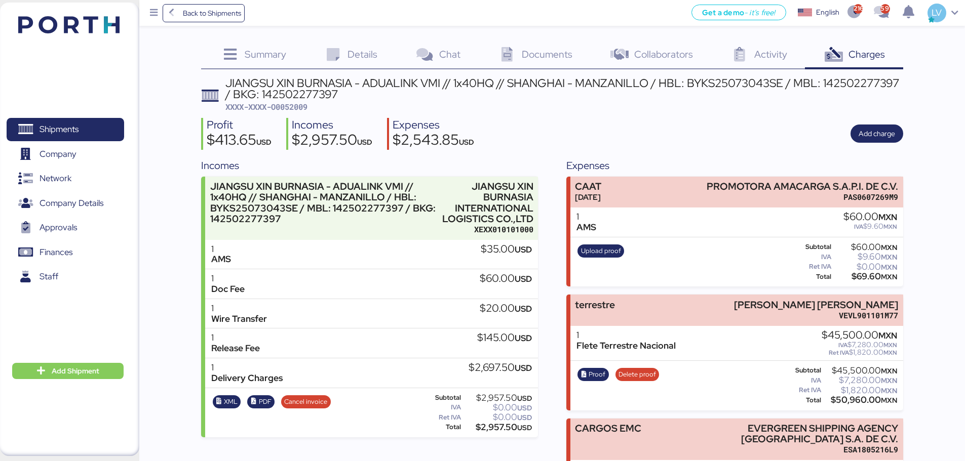
click at [208, 28] on div "Summary 0 Details 0 Chat 0 Documents 0 Collaborators 0 Activity 0 Charges 0 JIA…" at bounding box center [482, 284] width 965 height 569
click at [203, 14] on span "Back to Shipments" at bounding box center [212, 13] width 58 height 12
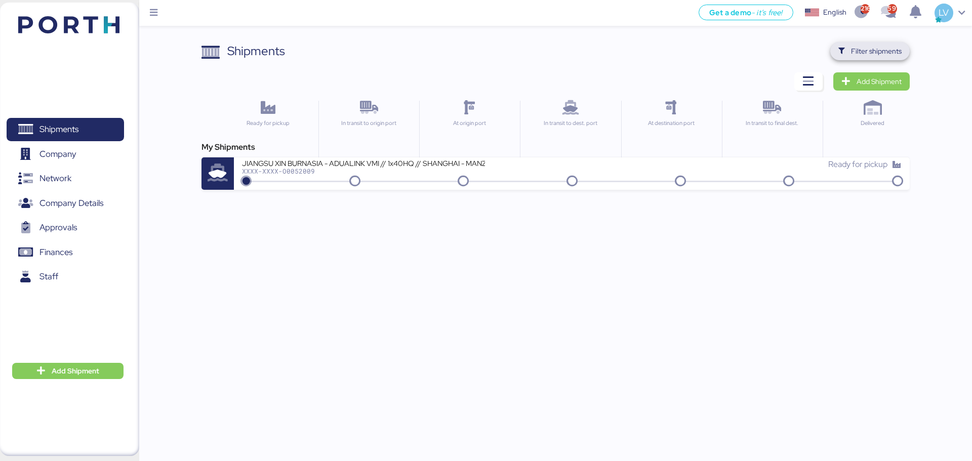
click at [866, 53] on span "Filter shipments" at bounding box center [876, 51] width 51 height 12
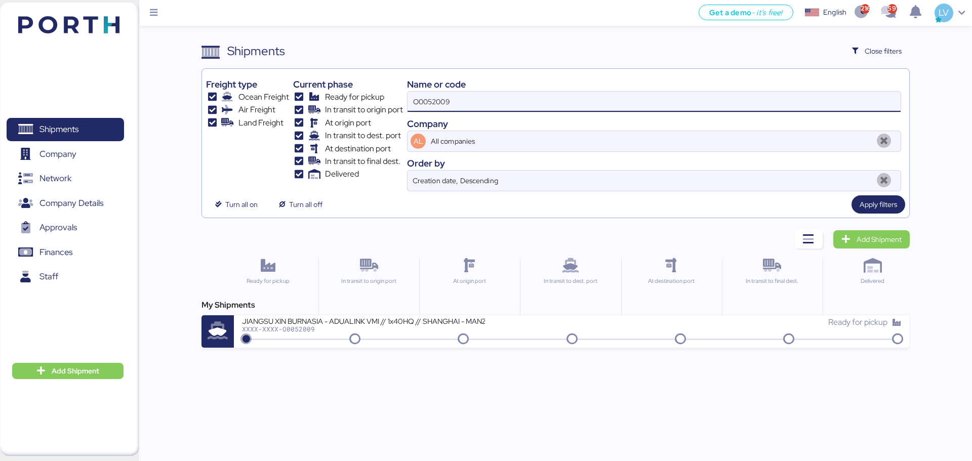
click at [802, 104] on input "O0052009" at bounding box center [654, 102] width 493 height 20
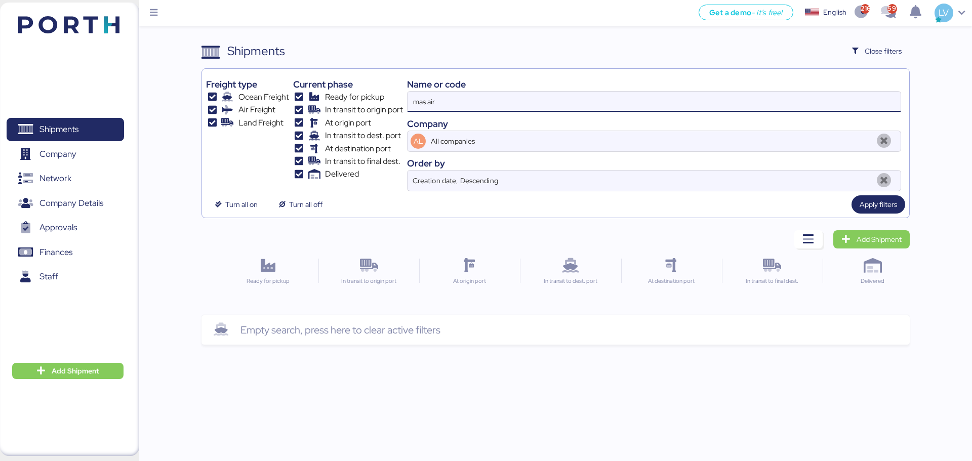
type input "mas air"
click at [426, 99] on input "mas air" at bounding box center [654, 102] width 493 height 20
click at [470, 94] on input "mas air" at bounding box center [654, 102] width 493 height 20
